Goal: Contribute content: Contribute content

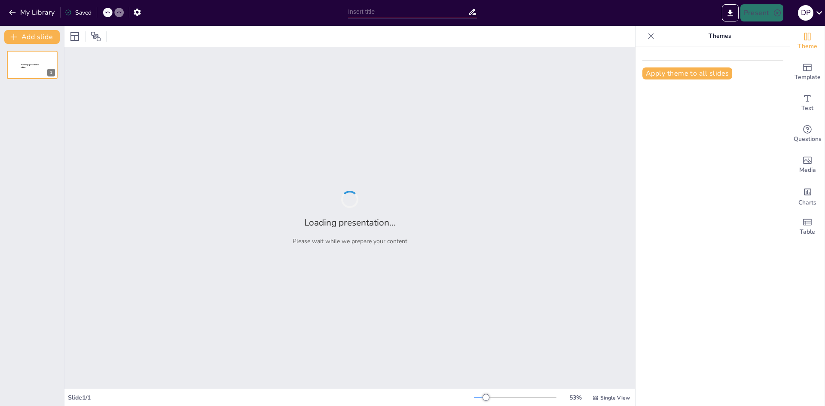
type input "Imported PRA presentatie kopie.pptx"
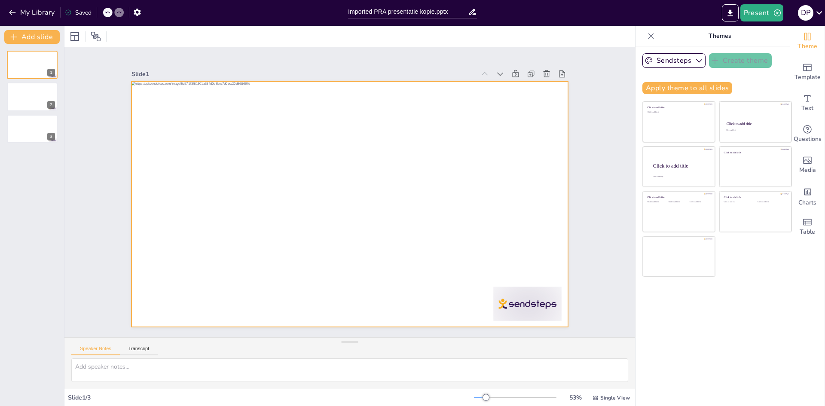
click at [326, 182] on div at bounding box center [342, 201] width 489 height 474
click at [21, 102] on div at bounding box center [32, 97] width 52 height 29
click at [230, 162] on div at bounding box center [338, 188] width 368 height 491
click at [101, 227] on div "Slide 1 Slide 2 Slide 3" at bounding box center [349, 193] width 497 height 640
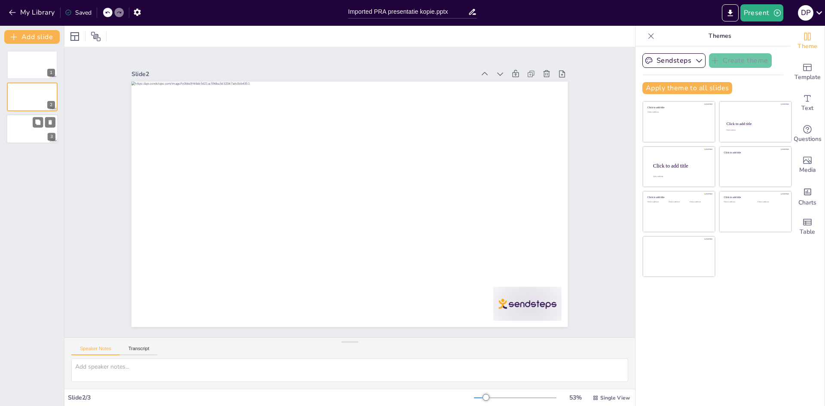
click at [34, 132] on div at bounding box center [32, 128] width 52 height 29
click at [33, 99] on div at bounding box center [32, 97] width 52 height 29
click at [22, 40] on button "Add slide" at bounding box center [31, 37] width 55 height 14
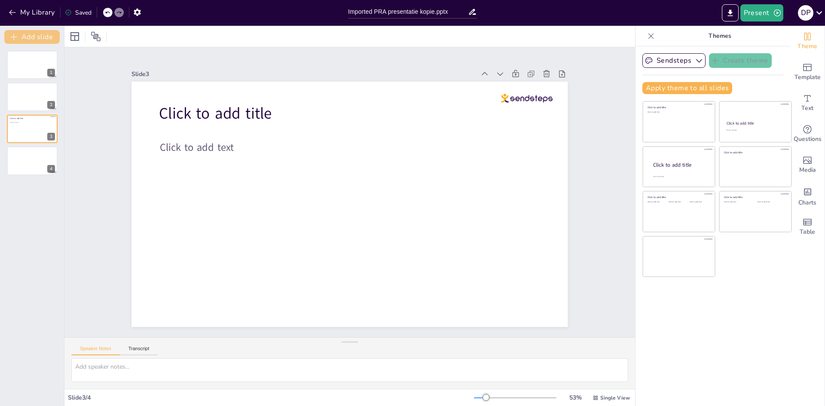
click at [22, 40] on button "Add slide" at bounding box center [31, 37] width 55 height 14
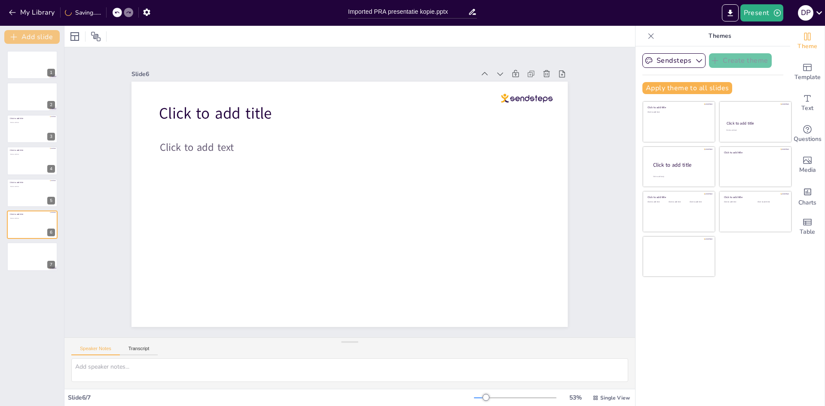
click at [22, 40] on button "Add slide" at bounding box center [31, 37] width 55 height 14
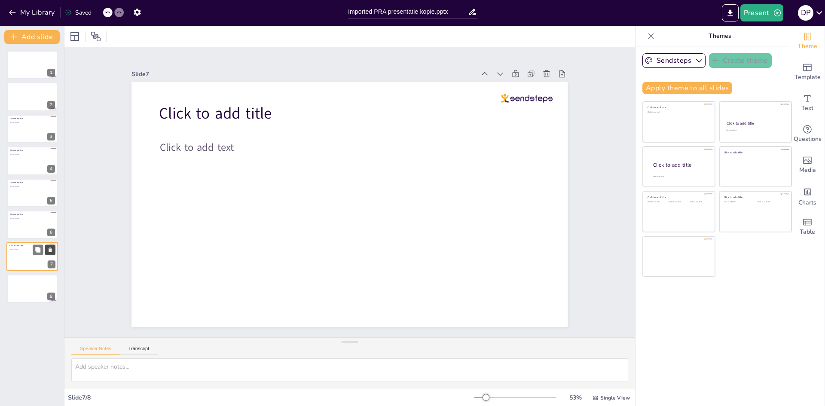
click at [46, 250] on button at bounding box center [50, 250] width 10 height 10
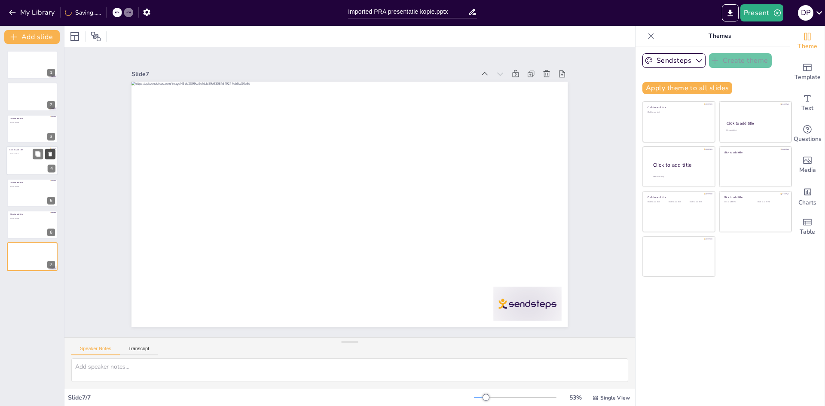
click at [51, 155] on icon at bounding box center [50, 154] width 3 height 5
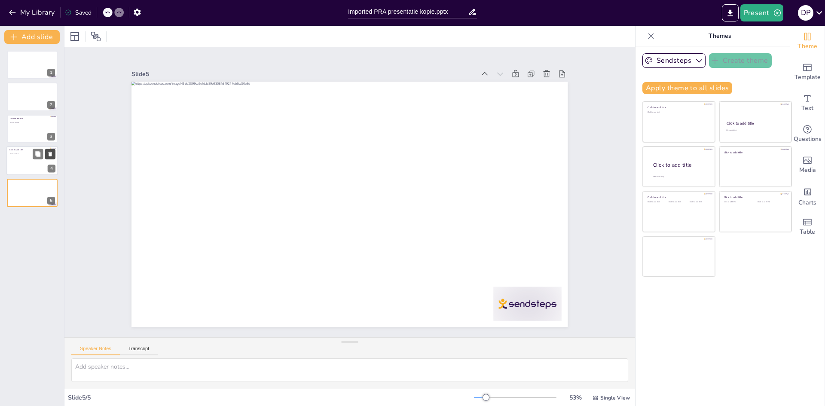
click at [51, 155] on icon at bounding box center [50, 154] width 3 height 5
click at [29, 126] on div at bounding box center [32, 128] width 52 height 29
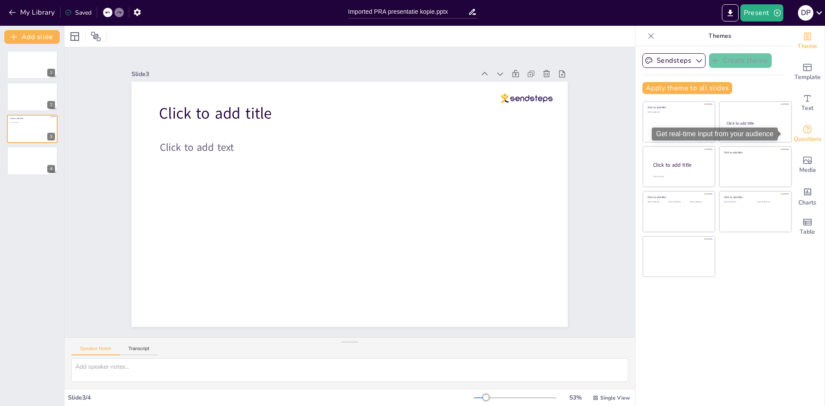
click at [803, 131] on icon "Get real-time input from your audience" at bounding box center [808, 129] width 10 height 10
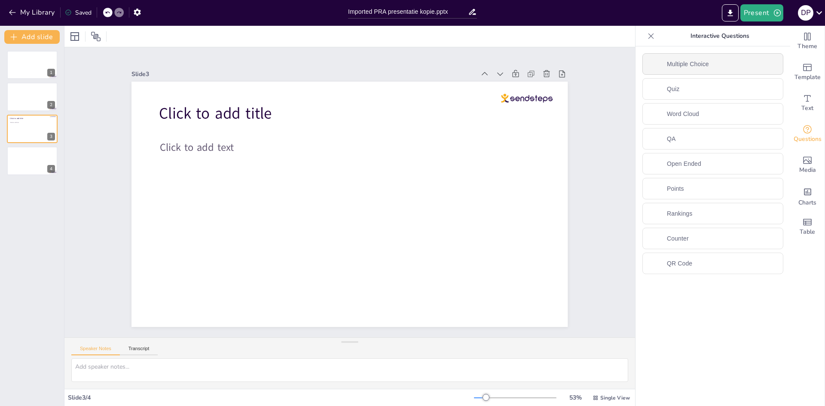
click at [725, 62] on div "Multiple Choice" at bounding box center [713, 63] width 141 height 21
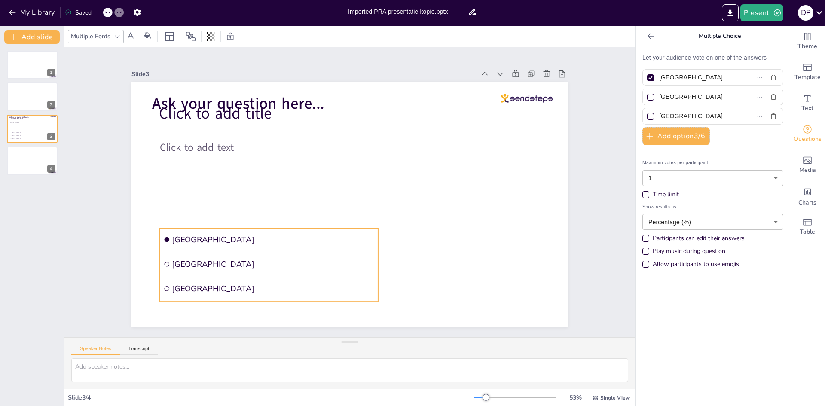
drag, startPoint x: 228, startPoint y: 141, endPoint x: 222, endPoint y: 231, distance: 90.0
click at [310, 160] on span "[GEOGRAPHIC_DATA]" at bounding box center [408, 123] width 196 height 73
click at [720, 221] on body "My Library Saved Imported PRA presentatie kopie.pptx Present D P Document fonts…" at bounding box center [412, 203] width 825 height 406
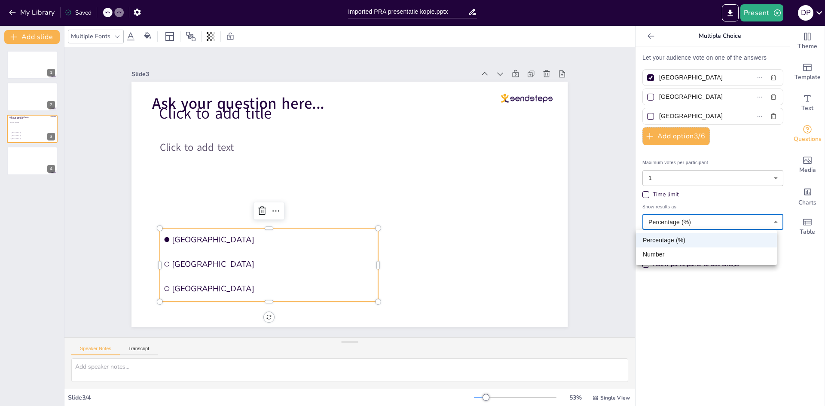
click at [692, 252] on li "Number" at bounding box center [706, 255] width 141 height 14
type input "number"
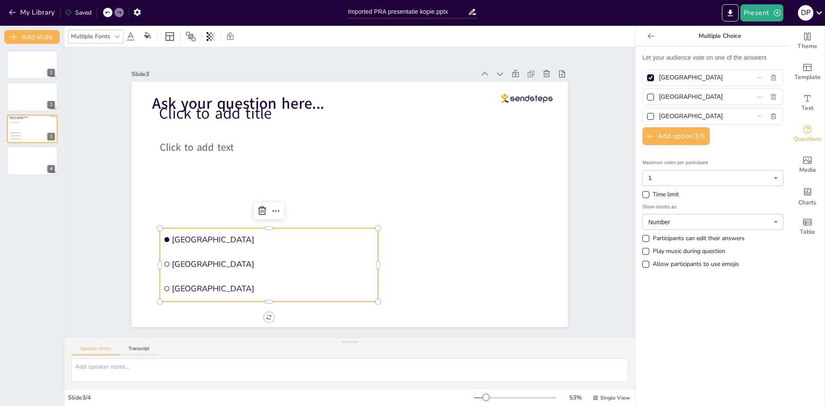
click at [692, 306] on div "Let your audience vote on one of the answers Amsterdam [GEOGRAPHIC_DATA] [GEOGR…" at bounding box center [713, 226] width 155 height 360
click at [649, 78] on div at bounding box center [651, 78] width 4 height 4
click at [659, 78] on input "[GEOGRAPHIC_DATA]" at bounding box center [698, 77] width 79 height 12
checkbox input "false"
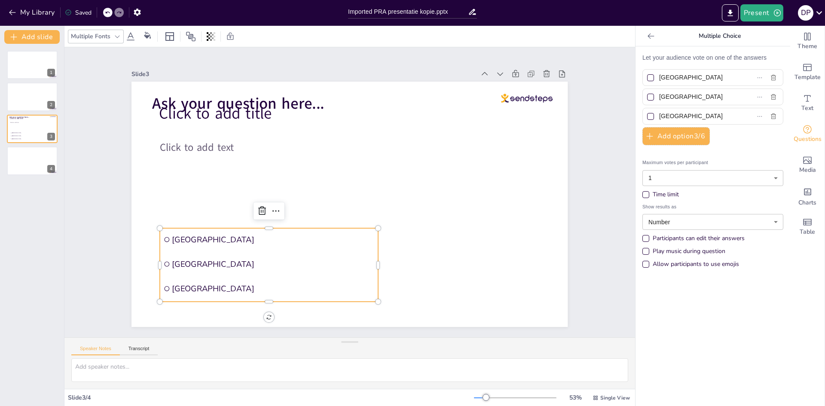
click at [647, 77] on div at bounding box center [650, 77] width 7 height 7
click at [659, 77] on input "[GEOGRAPHIC_DATA]" at bounding box center [698, 77] width 79 height 12
checkbox input "true"
click at [647, 77] on div at bounding box center [650, 77] width 7 height 7
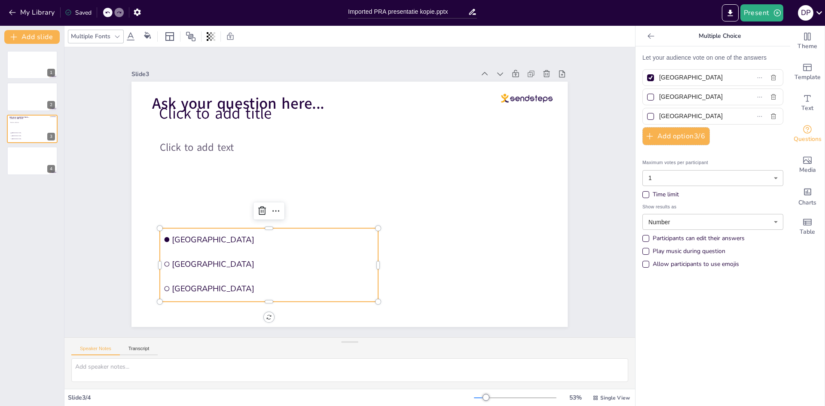
click at [659, 77] on input "[GEOGRAPHIC_DATA]" at bounding box center [698, 77] width 79 height 12
checkbox input "false"
click at [770, 77] on icon "button" at bounding box center [773, 77] width 7 height 7
type input "[GEOGRAPHIC_DATA]"
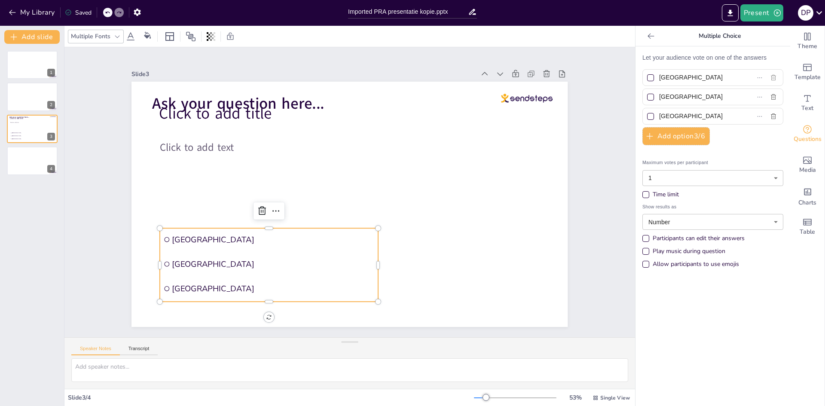
type input "[GEOGRAPHIC_DATA]"
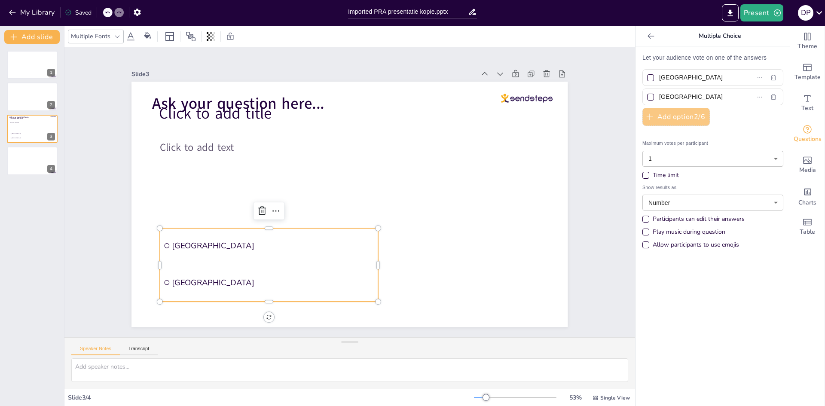
click at [662, 113] on button "Add option 2 / 6" at bounding box center [676, 117] width 67 height 18
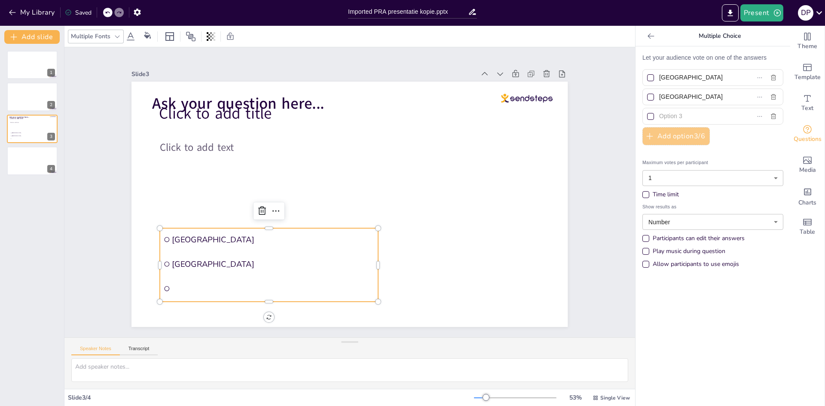
click at [650, 143] on button "Add option 3 / 6" at bounding box center [676, 136] width 67 height 18
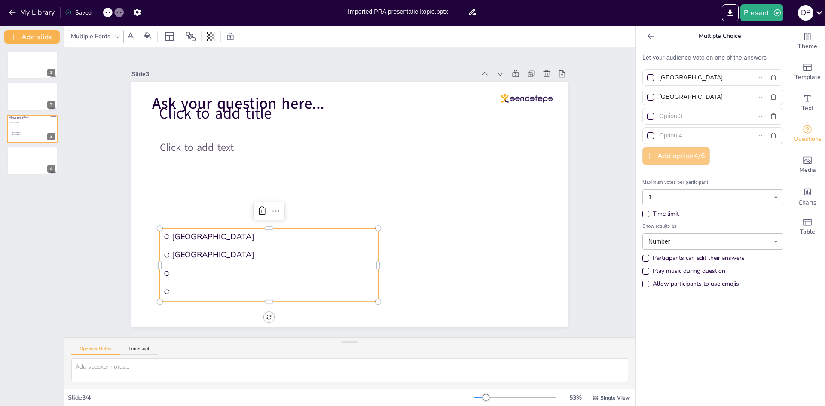
click at [654, 155] on button "Add option 4 / 6" at bounding box center [676, 156] width 67 height 18
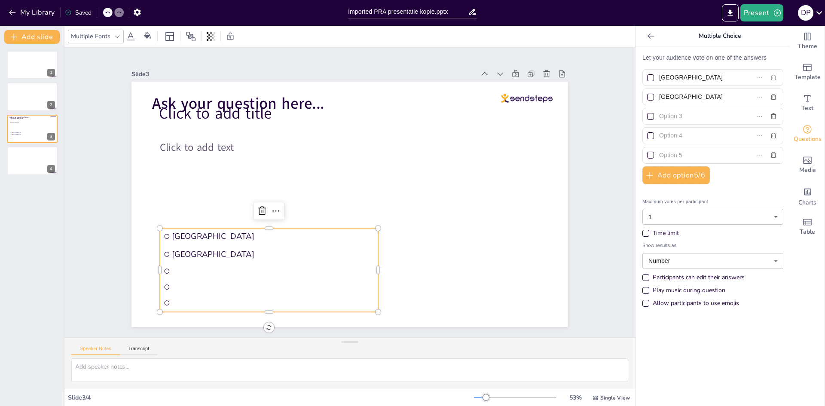
click at [770, 74] on icon "button" at bounding box center [773, 77] width 7 height 7
type input "[GEOGRAPHIC_DATA]"
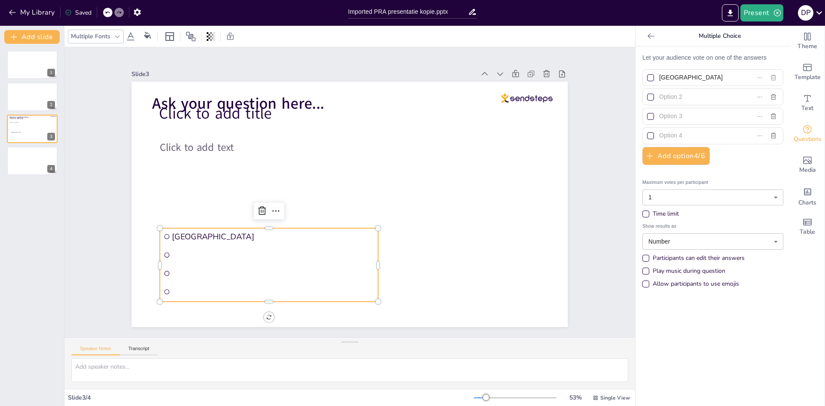
click at [770, 74] on icon "button" at bounding box center [773, 77] width 7 height 7
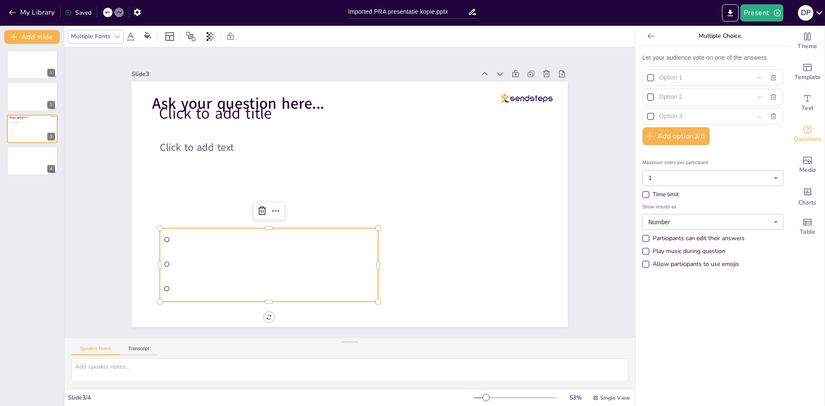
click at [702, 80] on input "text" at bounding box center [698, 77] width 79 height 12
type input "1"
click at [671, 99] on input "text" at bounding box center [698, 97] width 79 height 12
type input "2"
click at [673, 118] on input "text" at bounding box center [698, 116] width 79 height 12
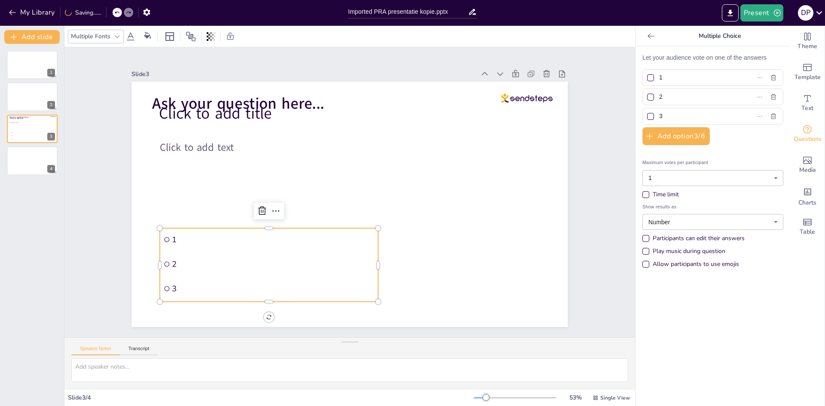
type input "3"
click at [747, 155] on div "Maximum votes per participant 1 1 ​ Time limit Show results as Number number ​ …" at bounding box center [713, 212] width 141 height 121
drag, startPoint x: 372, startPoint y: 259, endPoint x: 234, endPoint y: 255, distance: 138.0
click at [422, 124] on div at bounding box center [436, 88] width 29 height 72
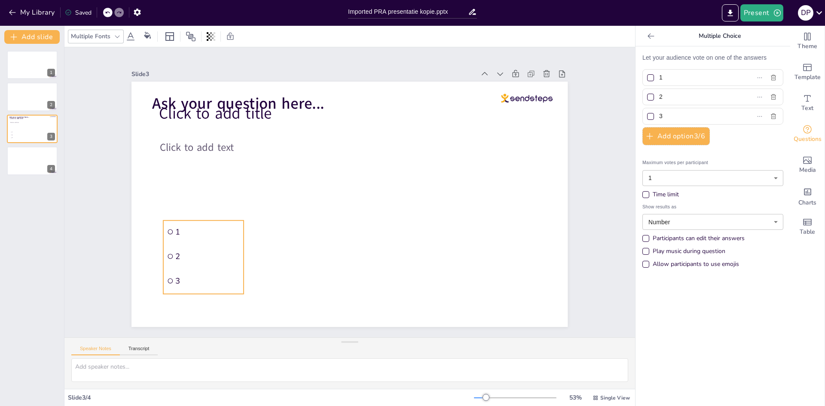
drag, startPoint x: 211, startPoint y: 234, endPoint x: 214, endPoint y: 226, distance: 8.5
click at [384, 302] on span "1" at bounding box center [389, 334] width 11 height 64
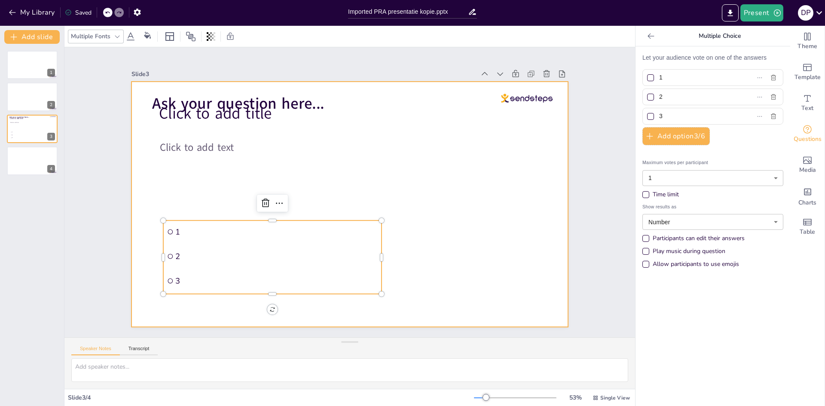
click at [179, 183] on div at bounding box center [342, 182] width 497 height 455
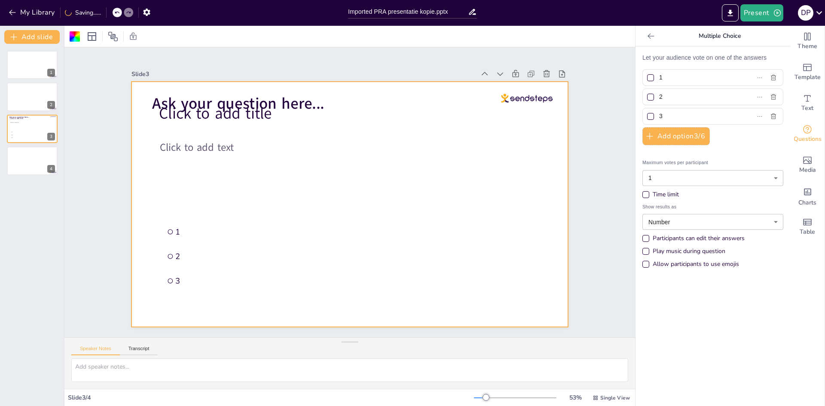
click at [175, 196] on div at bounding box center [361, 187] width 402 height 499
click at [173, 191] on div at bounding box center [356, 182] width 497 height 455
click at [805, 98] on icon "Add text boxes" at bounding box center [808, 98] width 6 height 6
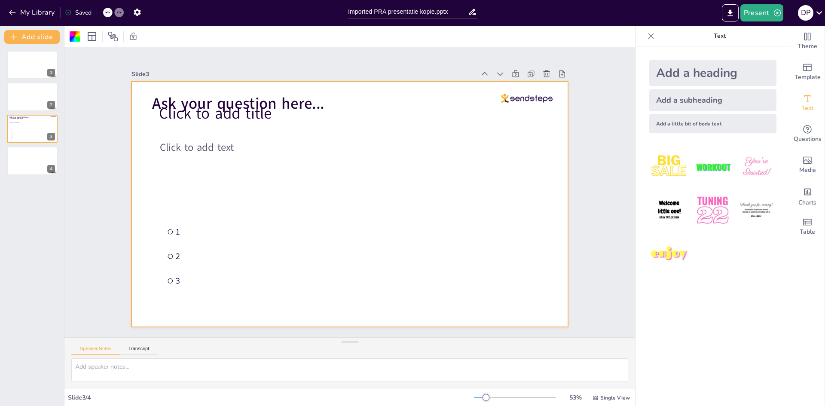
click at [668, 123] on div "Add a little bit of body text" at bounding box center [712, 123] width 127 height 19
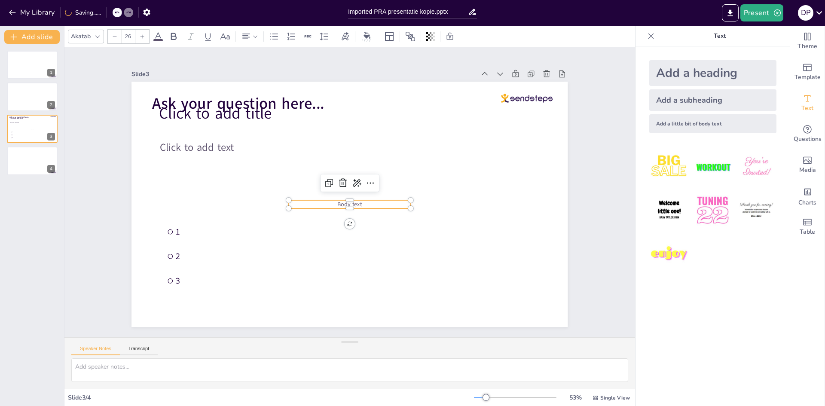
click at [689, 101] on div "Add a subheading" at bounding box center [712, 99] width 127 height 21
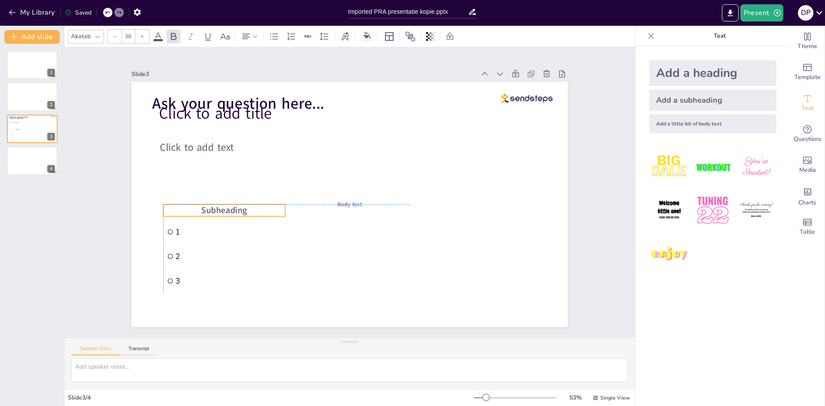
drag, startPoint x: 370, startPoint y: 199, endPoint x: 245, endPoint y: 205, distance: 124.4
click at [361, 131] on p "Subheading" at bounding box center [396, 75] width 71 height 112
type input "26"
click at [349, 200] on span "Body text" at bounding box center [341, 200] width 23 height 24
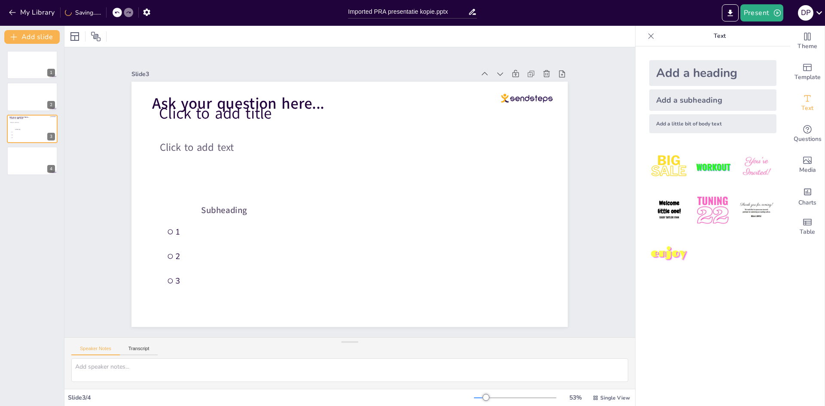
click at [668, 102] on div "Add a subheading" at bounding box center [712, 99] width 127 height 21
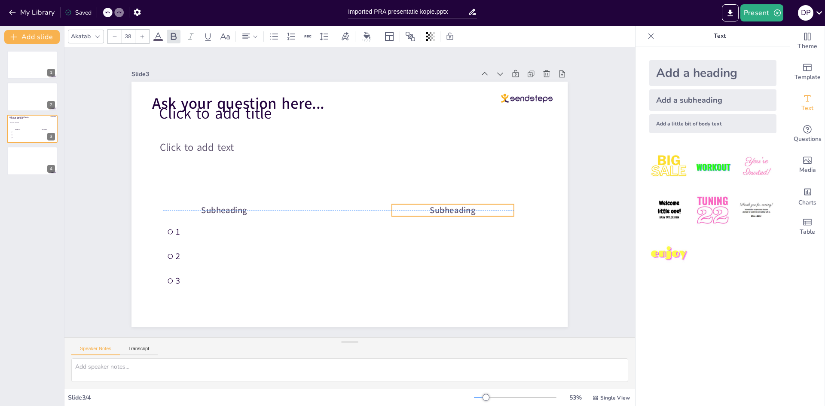
drag, startPoint x: 339, startPoint y: 201, endPoint x: 442, endPoint y: 208, distance: 103.5
click at [442, 229] on span "Subheading" at bounding box center [442, 241] width 47 height 25
type input "38"
click at [260, 277] on span "Subheading" at bounding box center [280, 298] width 40 height 42
click at [449, 169] on span "Subheading" at bounding box center [472, 161] width 47 height 17
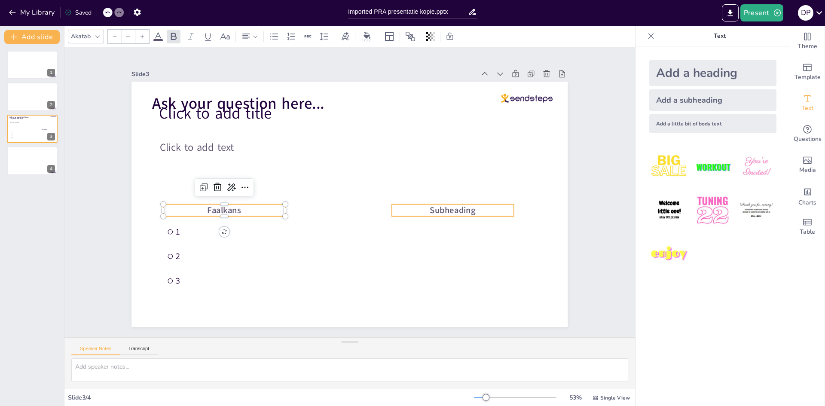
type input "38"
click at [334, 155] on p "Subheading" at bounding box center [285, 109] width 98 height 91
click at [345, 151] on p "Subheading" at bounding box center [304, 99] width 82 height 106
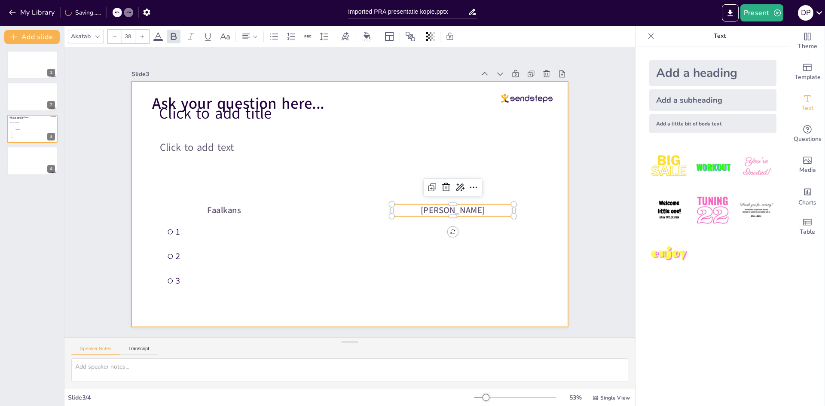
click at [526, 162] on div at bounding box center [359, 200] width 474 height 489
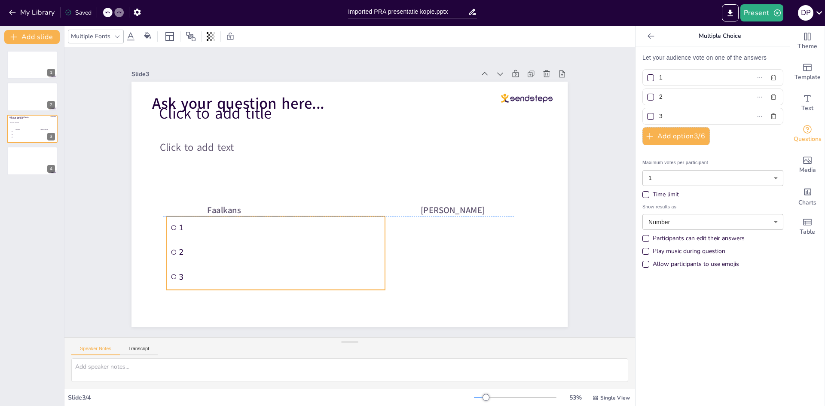
drag, startPoint x: 190, startPoint y: 255, endPoint x: 193, endPoint y: 250, distance: 6.2
click at [369, 250] on span "2" at bounding box center [441, 203] width 144 height 157
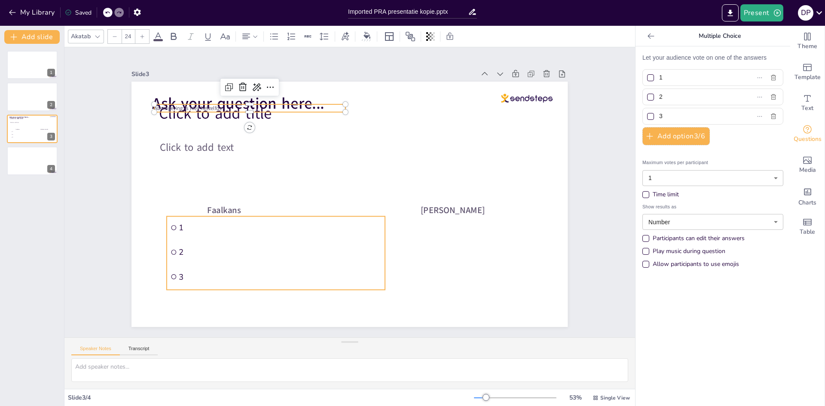
click at [276, 251] on span "2" at bounding box center [347, 284] width 143 height 158
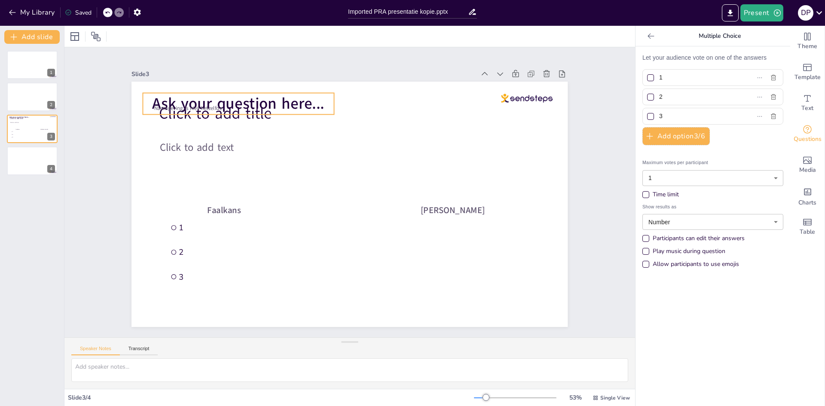
click at [432, 100] on span "Ask your question here..." at bounding box center [468, 113] width 73 height 170
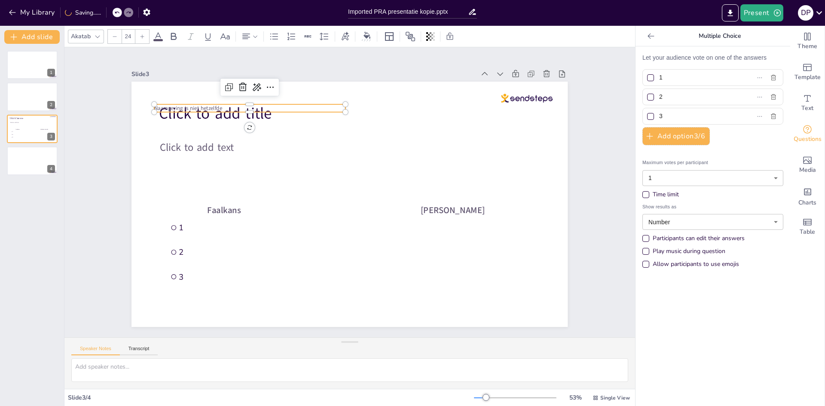
click at [344, 43] on span "Naamgeving is niet hetzelfde" at bounding box center [361, 10] width 34 height 65
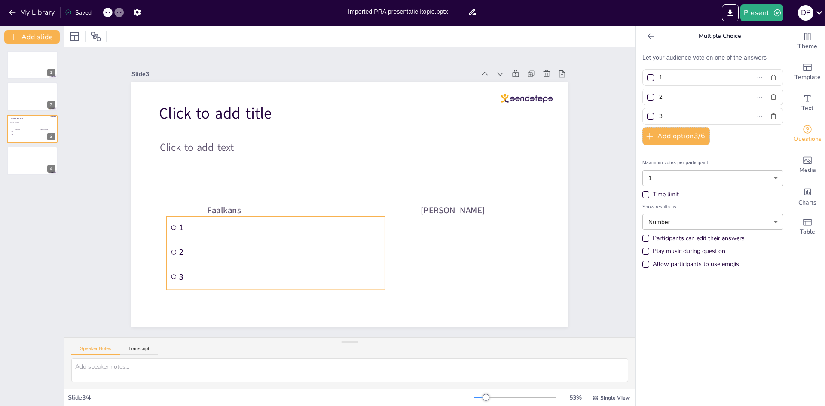
click at [337, 193] on span "2" at bounding box center [435, 156] width 196 height 72
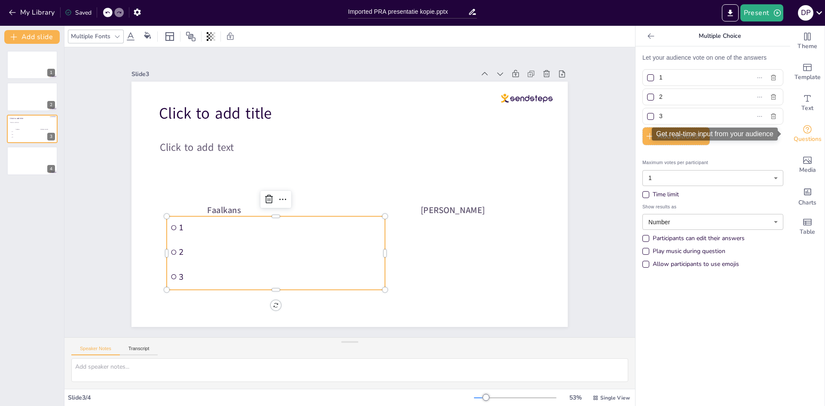
click at [803, 129] on icon "Get real-time input from your audience" at bounding box center [808, 129] width 10 height 10
click at [737, 149] on div "Let your audience vote on one of the answers 1 2 3 Add option 3 / 6 Maximum vot…" at bounding box center [713, 163] width 141 height 220
click at [747, 50] on div "Let your audience vote on one of the answers 1 2 3 Add option 3 / 6 Maximum vot…" at bounding box center [713, 226] width 155 height 360
click at [735, 137] on div "Let your audience vote on one of the answers 1 2 3 Add option 3 / 6 Maximum vot…" at bounding box center [713, 163] width 141 height 220
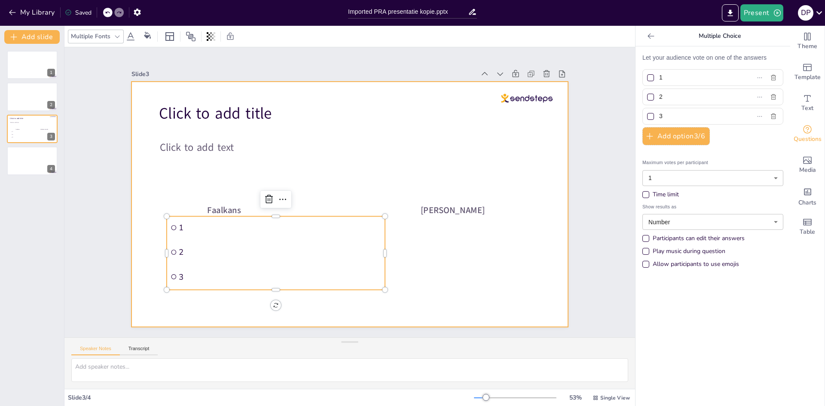
click at [297, 159] on div at bounding box center [338, 187] width 401 height 498
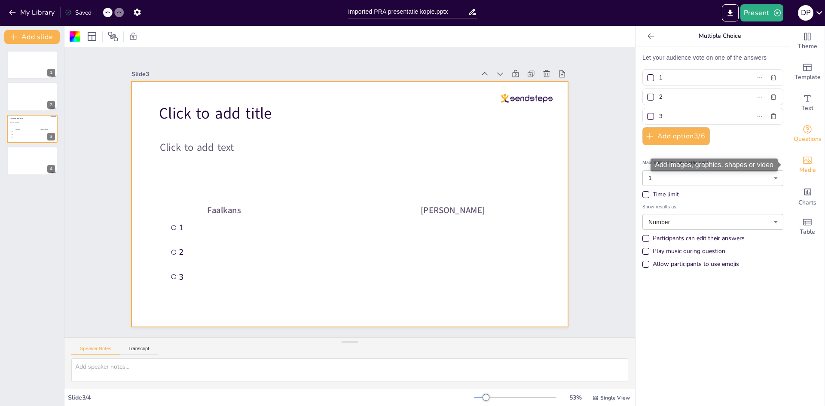
click at [804, 156] on icon "Add images, graphics, shapes or video" at bounding box center [808, 160] width 10 height 10
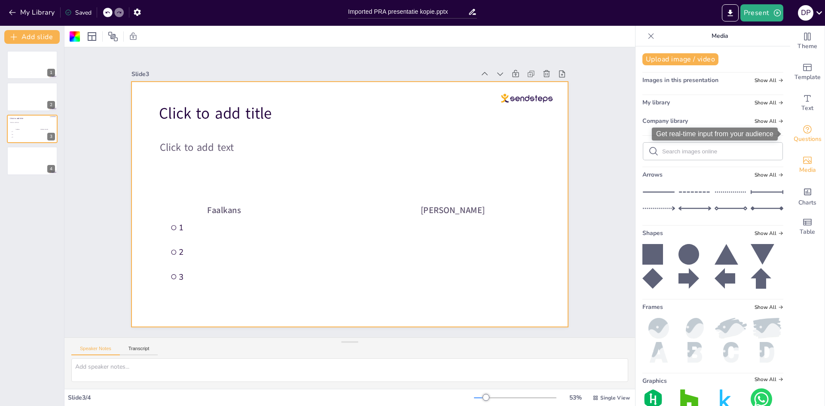
click at [800, 135] on span "Questions" at bounding box center [808, 139] width 28 height 9
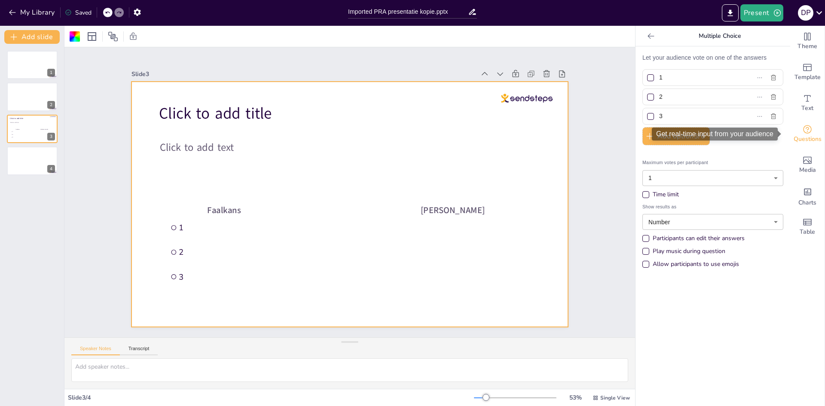
click at [800, 135] on span "Questions" at bounding box center [808, 139] width 28 height 9
click at [729, 49] on div "Let your audience vote on one of the answers 1 2 3 Add option 3 / 6 Maximum vot…" at bounding box center [713, 226] width 155 height 360
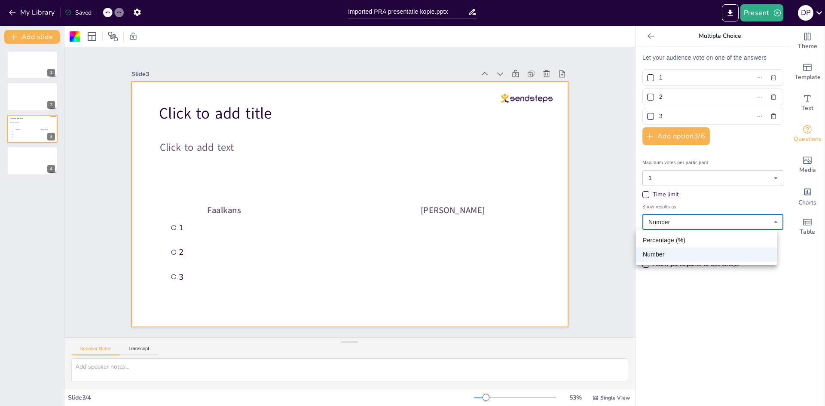
click at [675, 222] on body "My Library Saved Imported PRA presentatie kopie.pptx Present D P Document fonts…" at bounding box center [412, 203] width 825 height 406
click at [675, 222] on div at bounding box center [412, 203] width 825 height 406
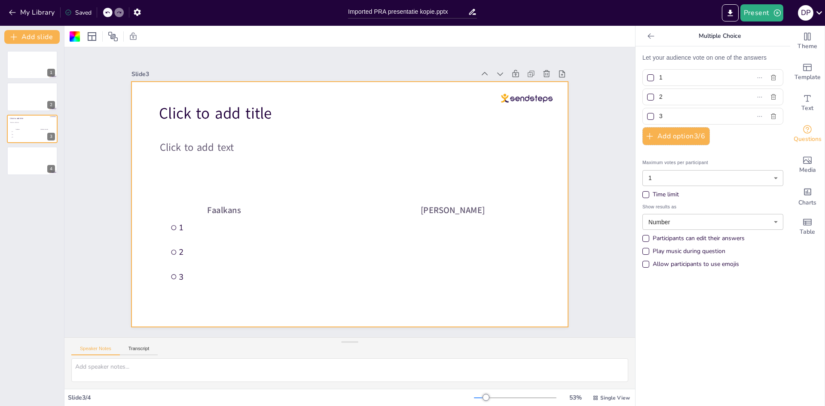
click at [706, 318] on div "Let your audience vote on one of the answers 1 2 3 Add option 3 / 6 Maximum vot…" at bounding box center [713, 226] width 155 height 360
click at [644, 36] on div at bounding box center [651, 36] width 14 height 14
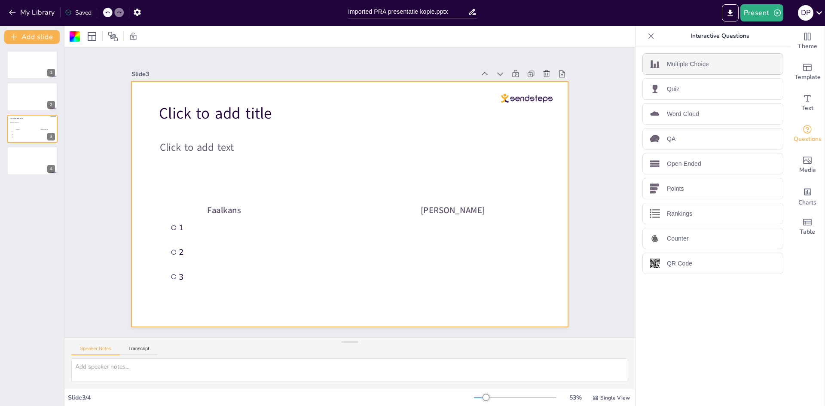
click at [674, 65] on p "Multiple Choice" at bounding box center [688, 64] width 42 height 9
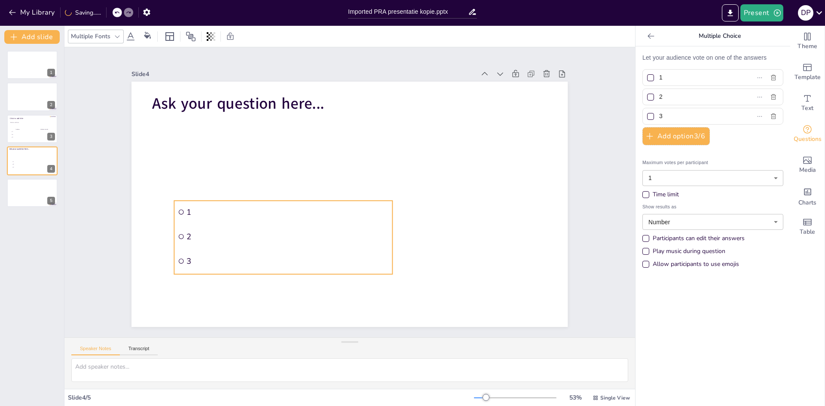
drag, startPoint x: 288, startPoint y: 174, endPoint x: 296, endPoint y: 236, distance: 62.9
click at [296, 236] on span "2" at bounding box center [288, 236] width 202 height 11
click at [26, 134] on span "2" at bounding box center [24, 134] width 24 height 1
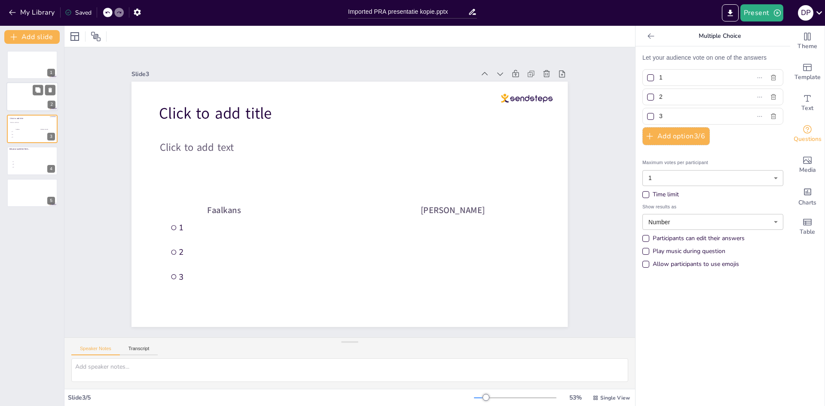
click at [29, 99] on div at bounding box center [32, 97] width 52 height 29
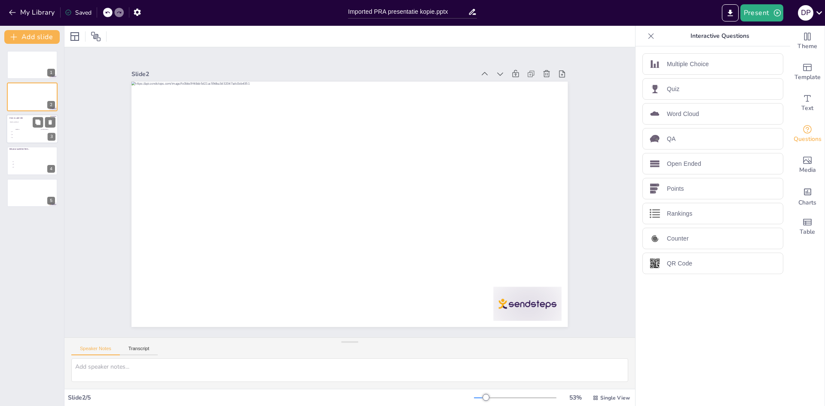
click at [21, 132] on span "1" at bounding box center [24, 131] width 24 height 1
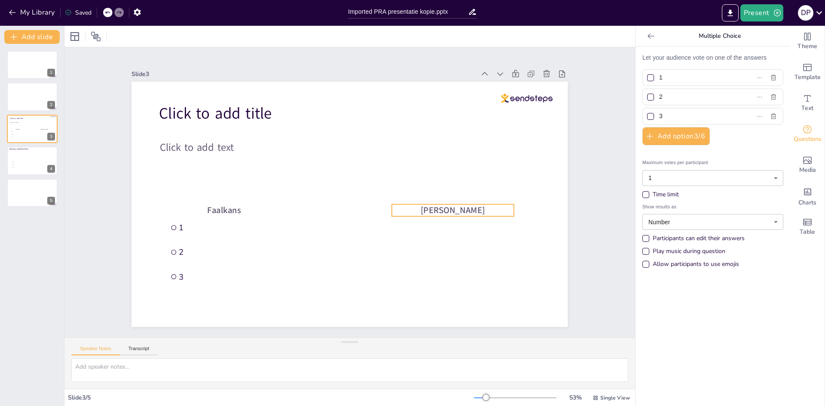
click at [455, 155] on span "[PERSON_NAME]" at bounding box center [432, 127] width 52 height 55
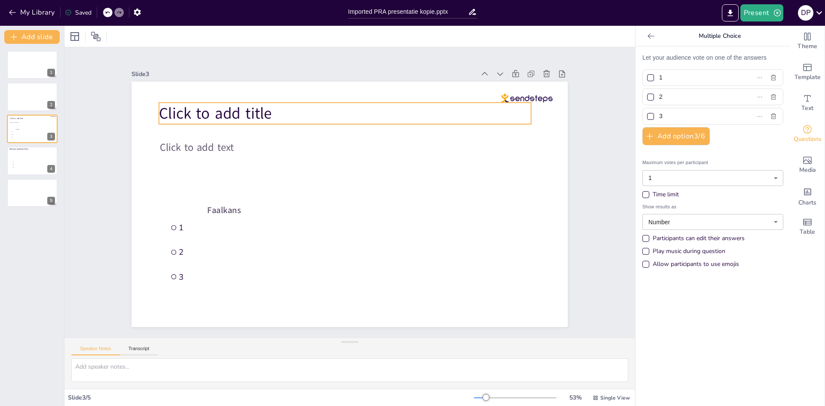
click at [335, 94] on span "Click to add title" at bounding box center [367, 38] width 65 height 112
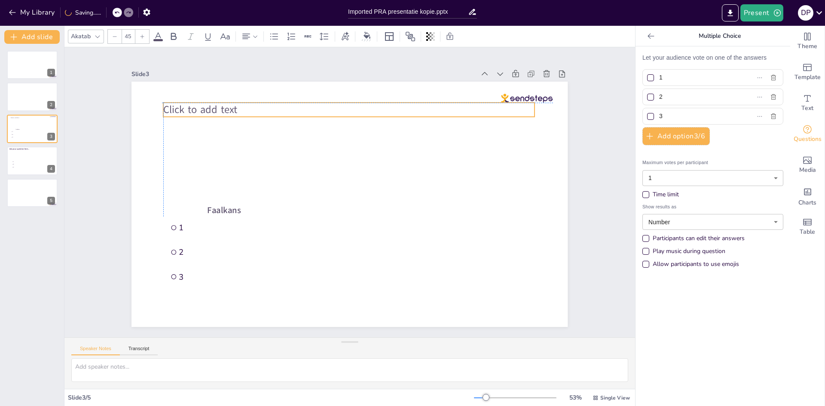
drag, startPoint x: 193, startPoint y: 135, endPoint x: 195, endPoint y: 108, distance: 27.1
click at [416, 307] on span "Click to add text" at bounding box center [453, 328] width 74 height 43
click at [198, 128] on span "Click to add text" at bounding box center [186, 142] width 75 height 29
click at [437, 90] on span "Click to add text" at bounding box center [447, 52] width 21 height 75
click at [322, 58] on span "Click to add text" at bounding box center [346, 21] width 49 height 71
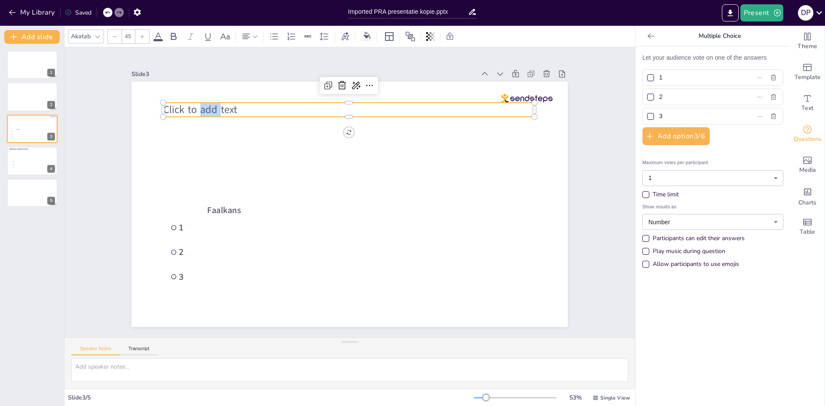
click at [484, 124] on span "Click to add text" at bounding box center [516, 154] width 64 height 60
click at [374, 324] on span "Click to add text" at bounding box center [406, 354] width 64 height 60
click at [15, 98] on div at bounding box center [32, 97] width 52 height 29
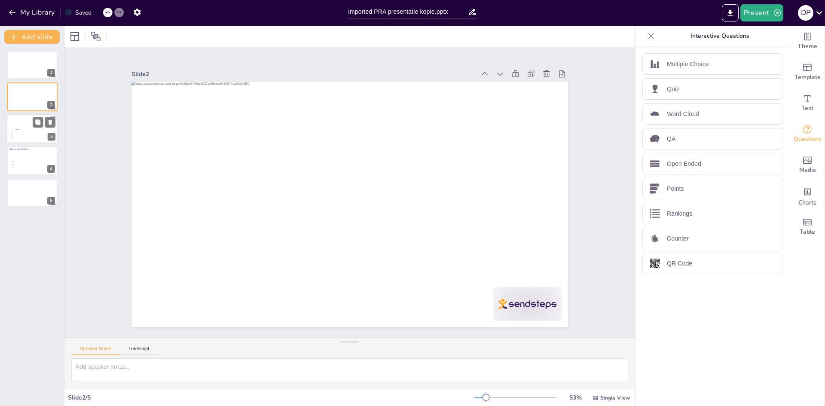
click at [20, 122] on div at bounding box center [32, 128] width 52 height 29
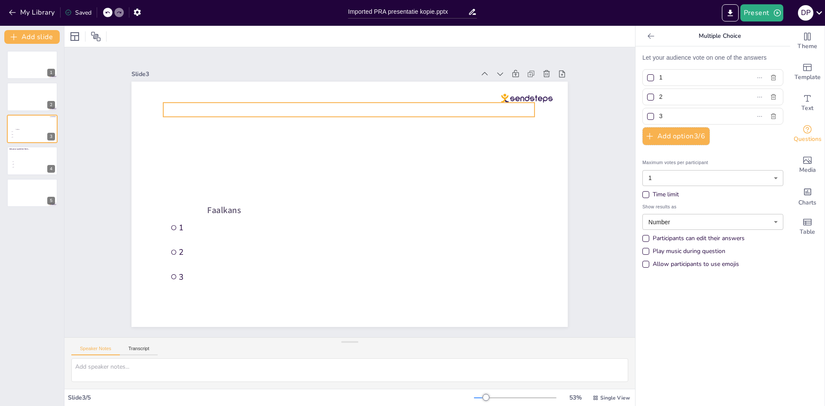
click at [386, 107] on p at bounding box center [431, 209] width 91 height 366
click at [224, 107] on p at bounding box center [270, 211] width 92 height 366
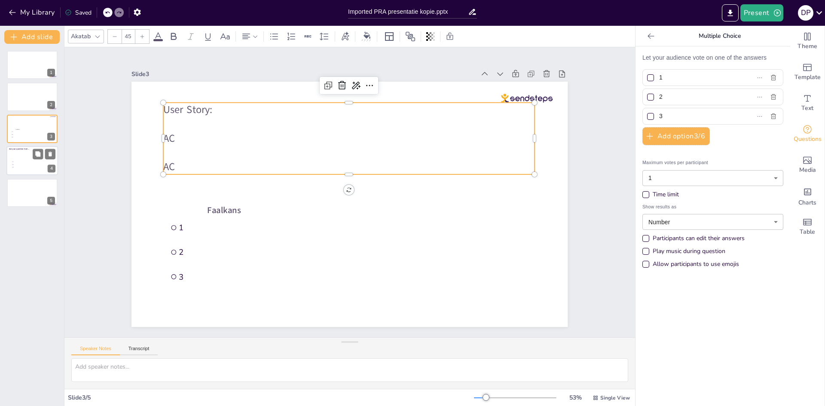
click at [15, 165] on span "2" at bounding box center [25, 164] width 24 height 1
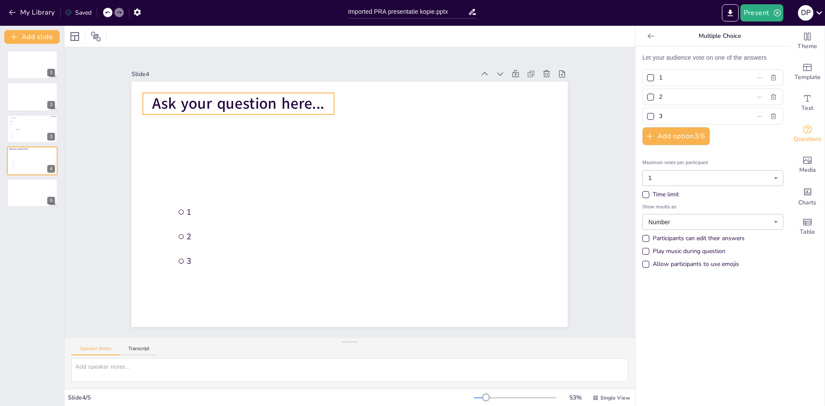
click at [212, 196] on span "Ask your question here..." at bounding box center [240, 282] width 56 height 173
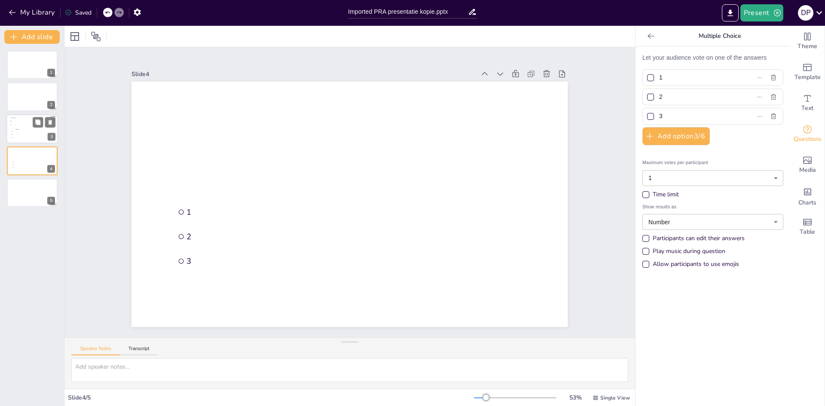
click at [25, 126] on div at bounding box center [32, 128] width 52 height 29
click at [37, 121] on icon at bounding box center [37, 121] width 5 height 5
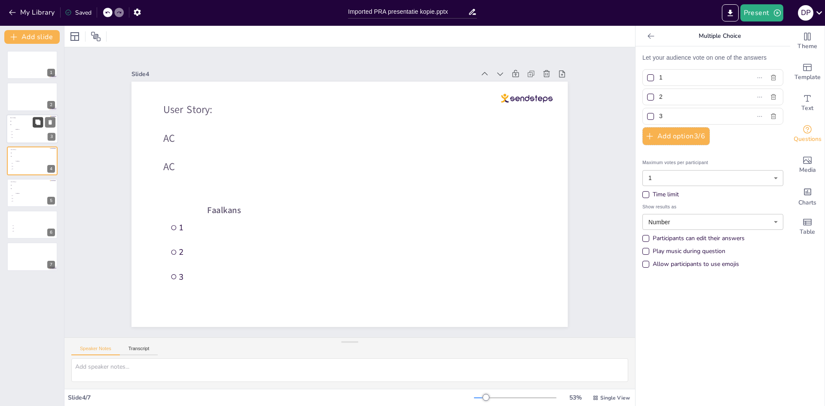
click at [37, 121] on icon at bounding box center [37, 121] width 5 height 5
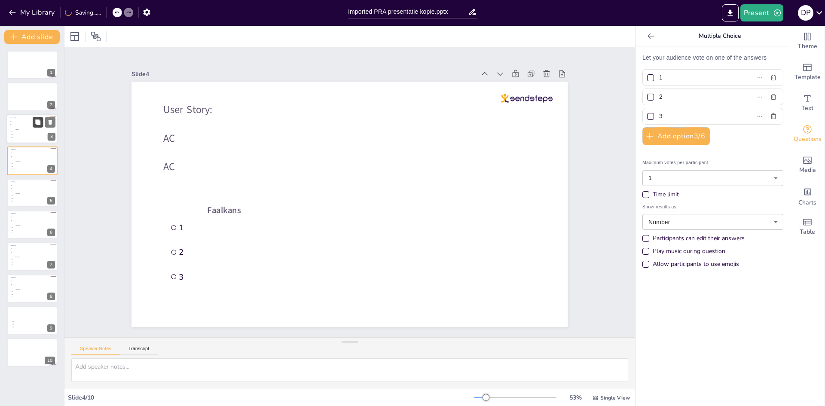
click at [37, 121] on icon at bounding box center [37, 121] width 5 height 5
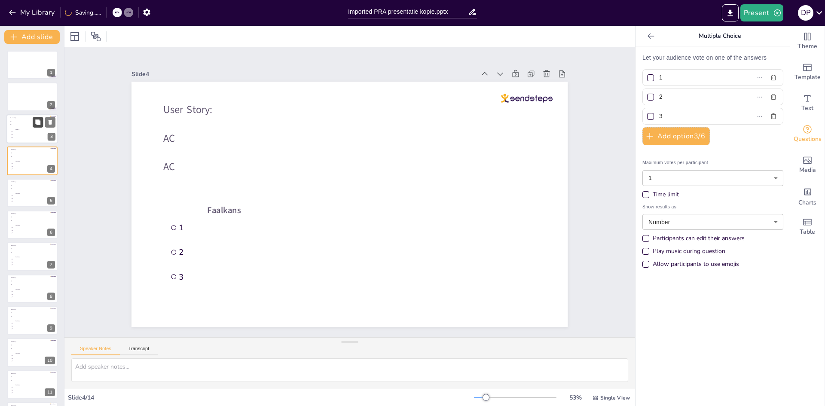
click at [37, 121] on icon at bounding box center [37, 121] width 5 height 5
click at [29, 94] on div at bounding box center [32, 97] width 52 height 29
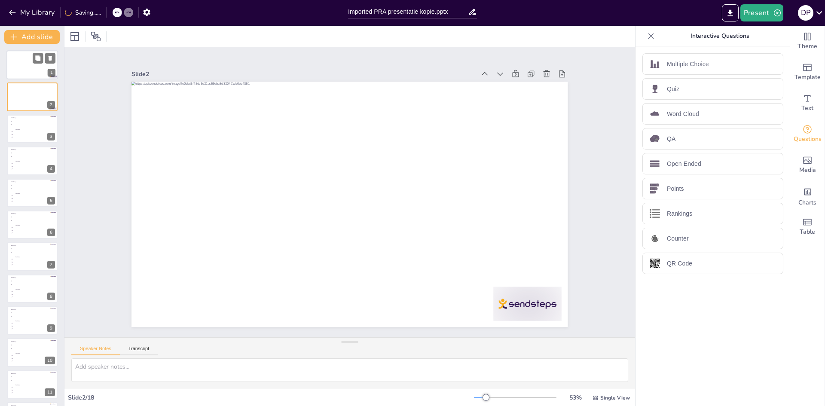
click at [21, 61] on div at bounding box center [32, 64] width 52 height 29
click at [764, 15] on button "Present" at bounding box center [762, 12] width 43 height 17
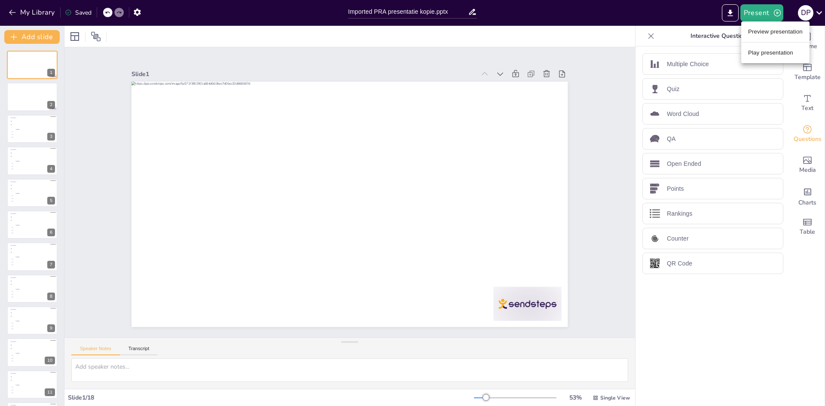
click at [769, 52] on li "Play presentation" at bounding box center [775, 53] width 68 height 14
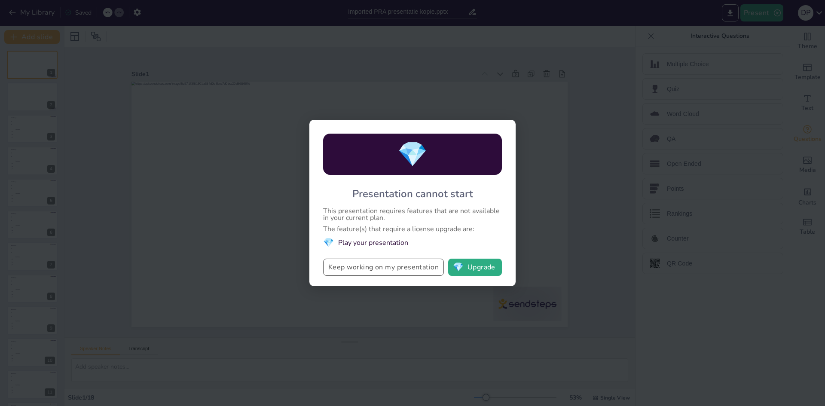
click at [368, 270] on button "Keep working on my presentation" at bounding box center [383, 267] width 121 height 17
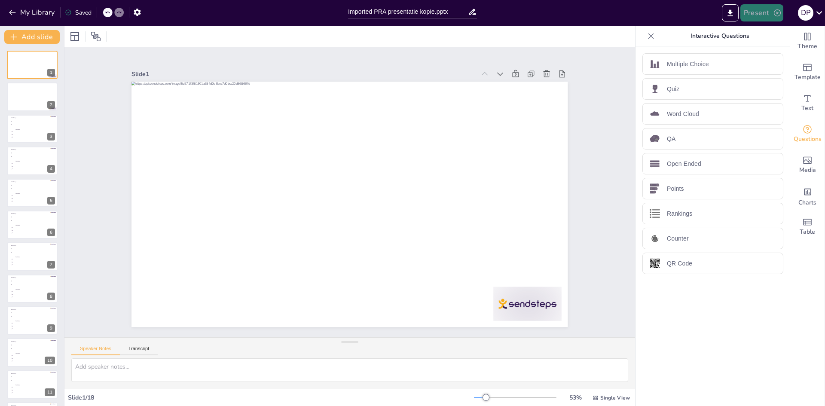
click at [757, 11] on button "Present" at bounding box center [762, 12] width 43 height 17
click at [777, 32] on li "Preview presentation" at bounding box center [775, 32] width 68 height 14
